Goal: Transaction & Acquisition: Purchase product/service

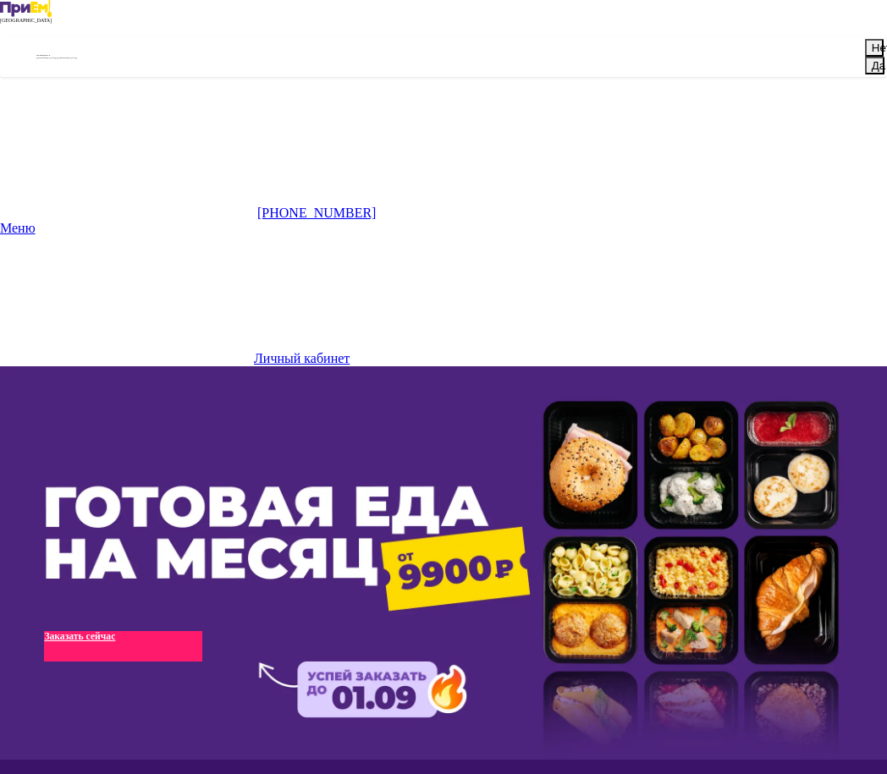
click at [865, 57] on button "Нет" at bounding box center [874, 48] width 19 height 18
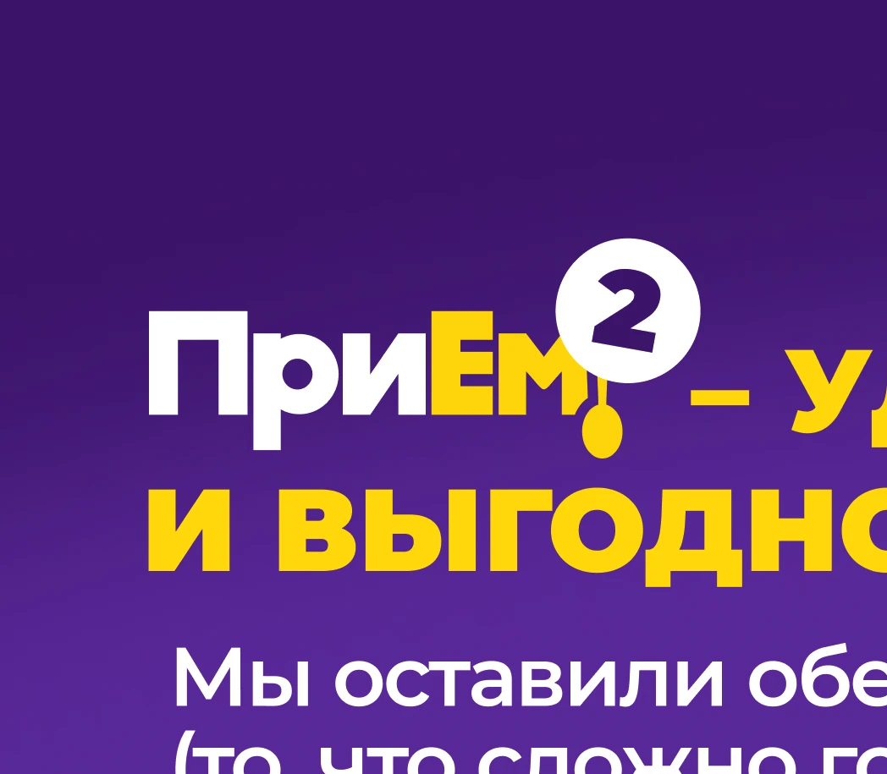
scroll to position [759, 0]
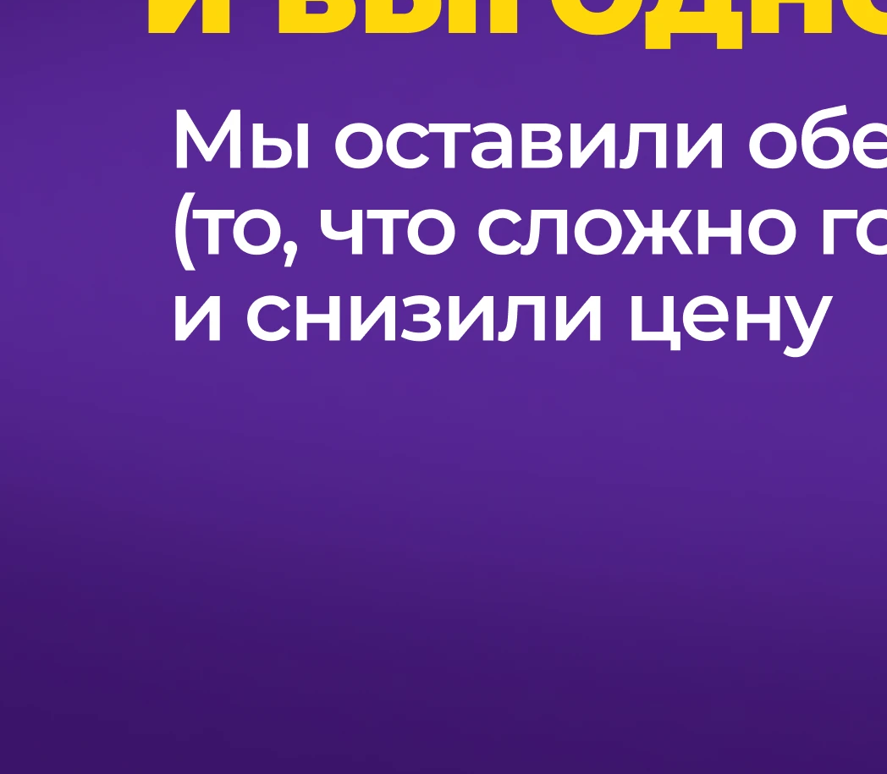
scroll to position [1351, 0]
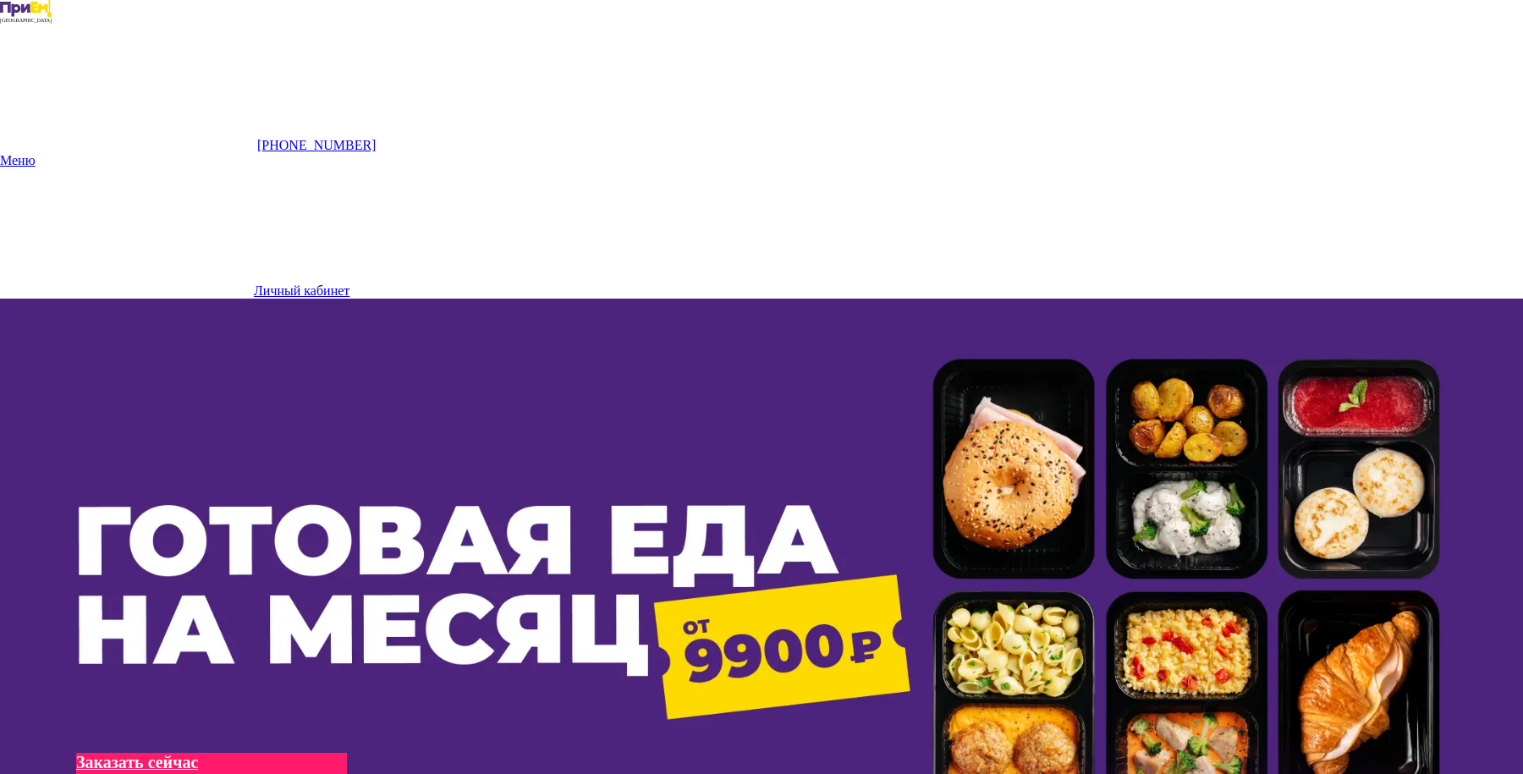
click at [886, 299] on img at bounding box center [761, 637] width 1523 height 677
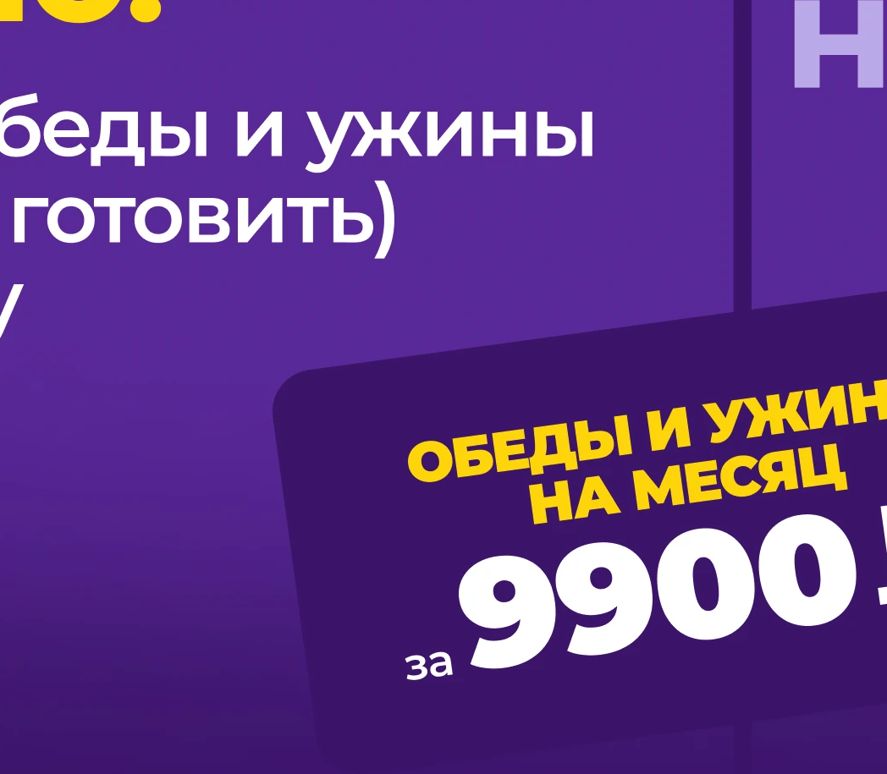
scroll to position [1404, 0]
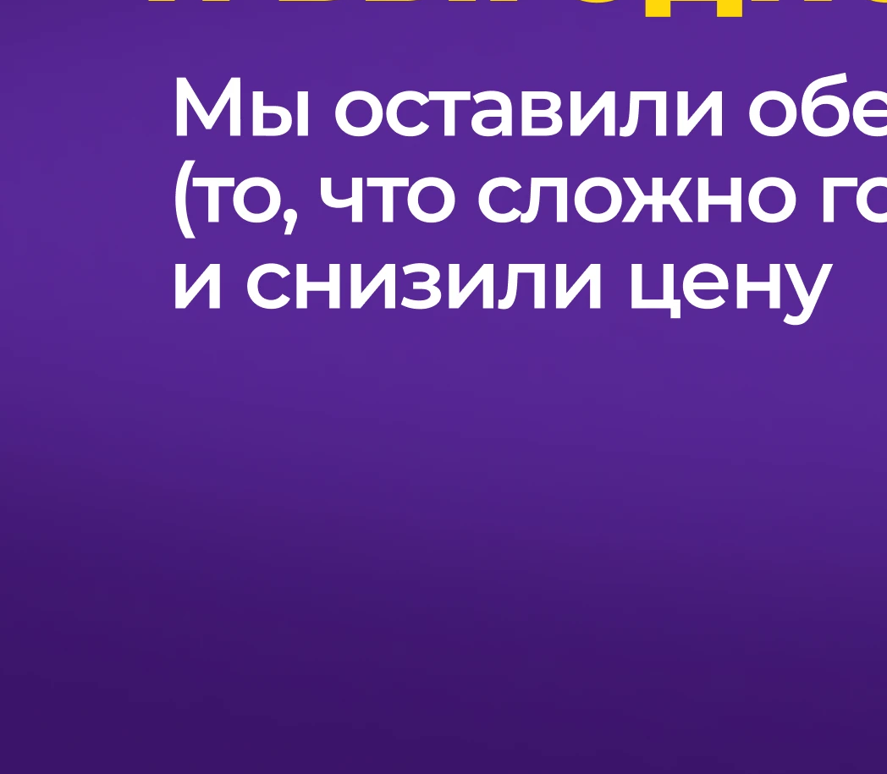
scroll to position [1338, 0]
